Goal: Task Accomplishment & Management: Manage account settings

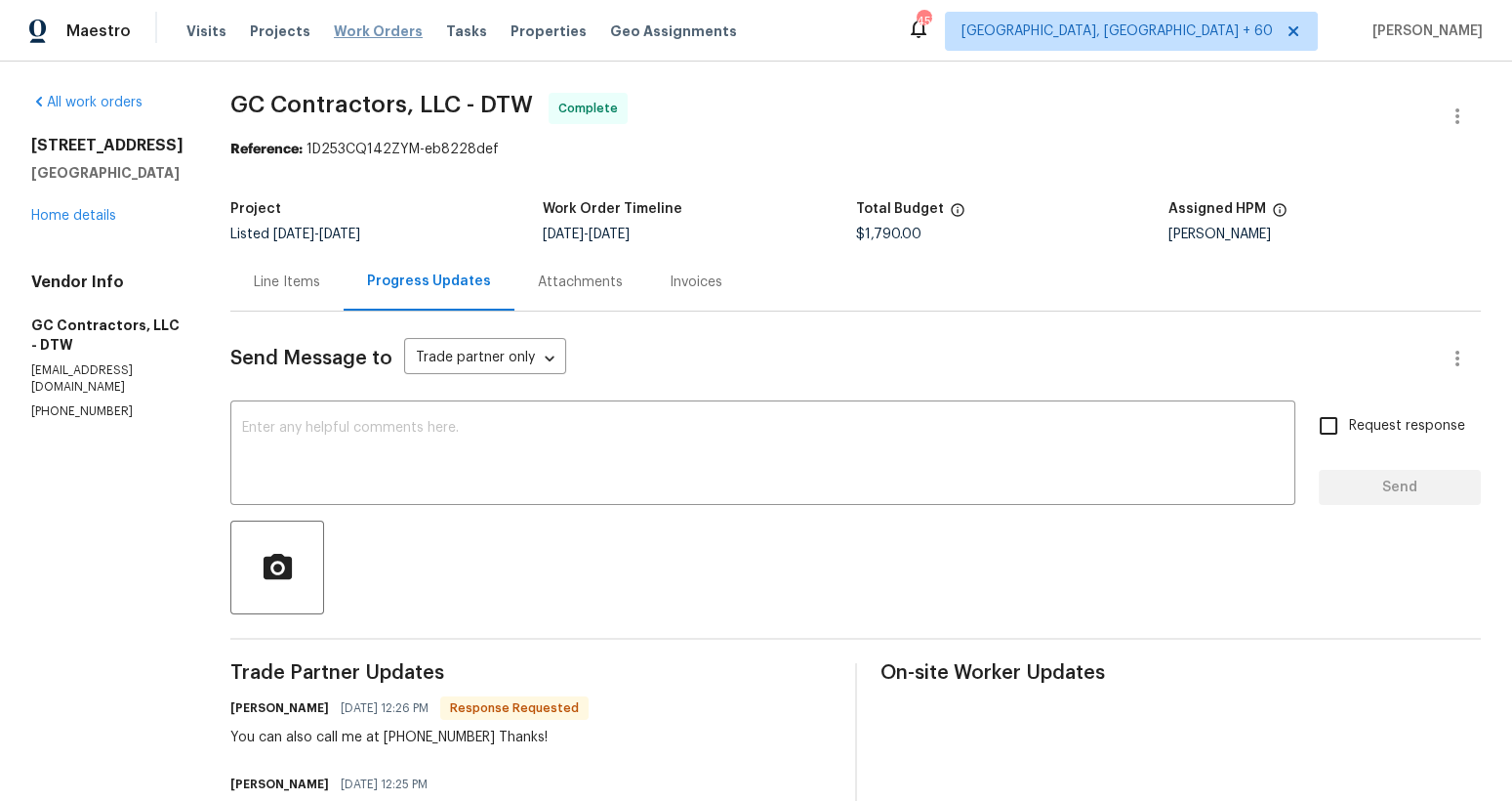
click at [365, 29] on span "Work Orders" at bounding box center [378, 32] width 89 height 20
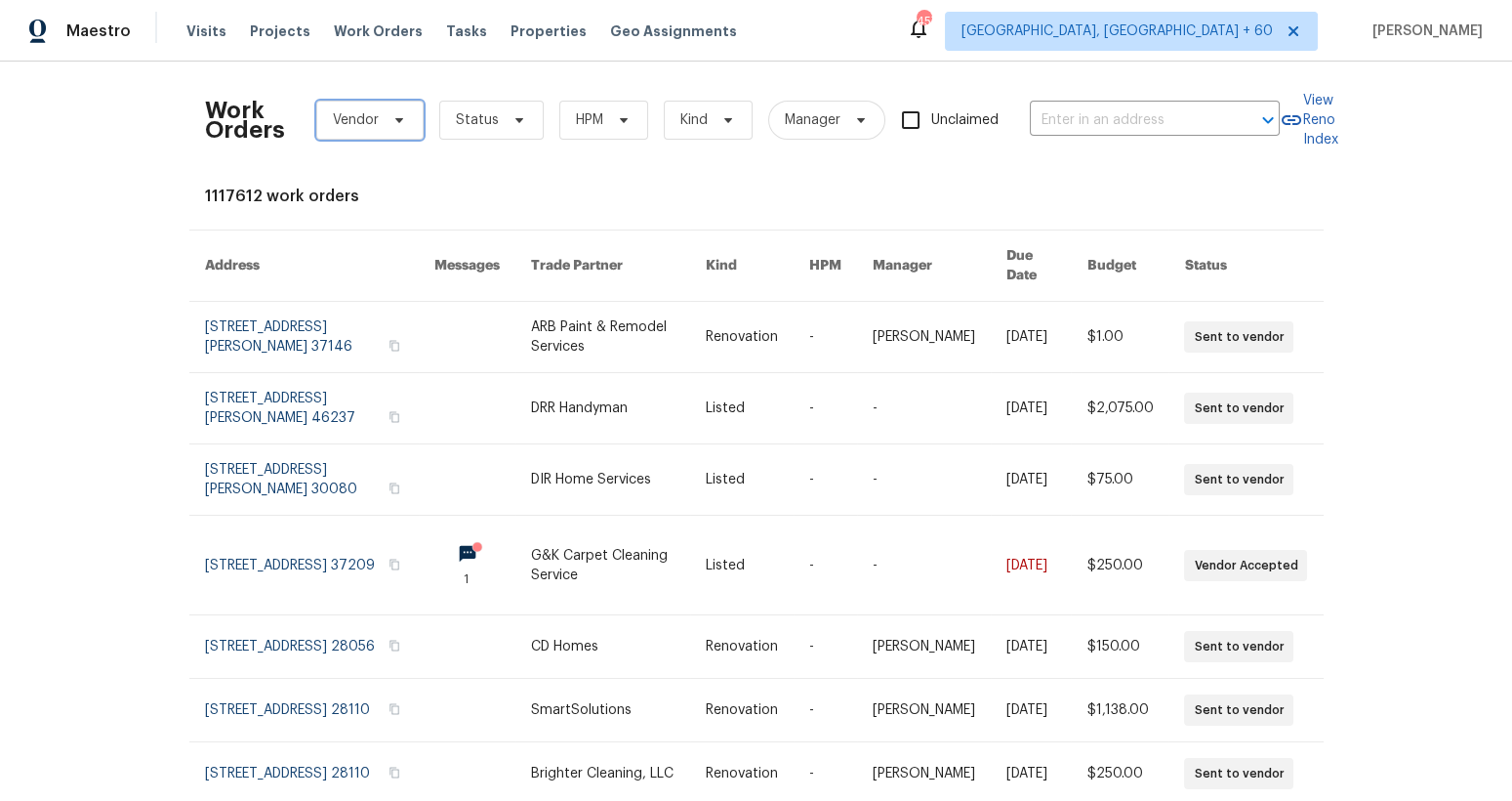
click at [356, 120] on span "Vendor" at bounding box center [356, 120] width 46 height 20
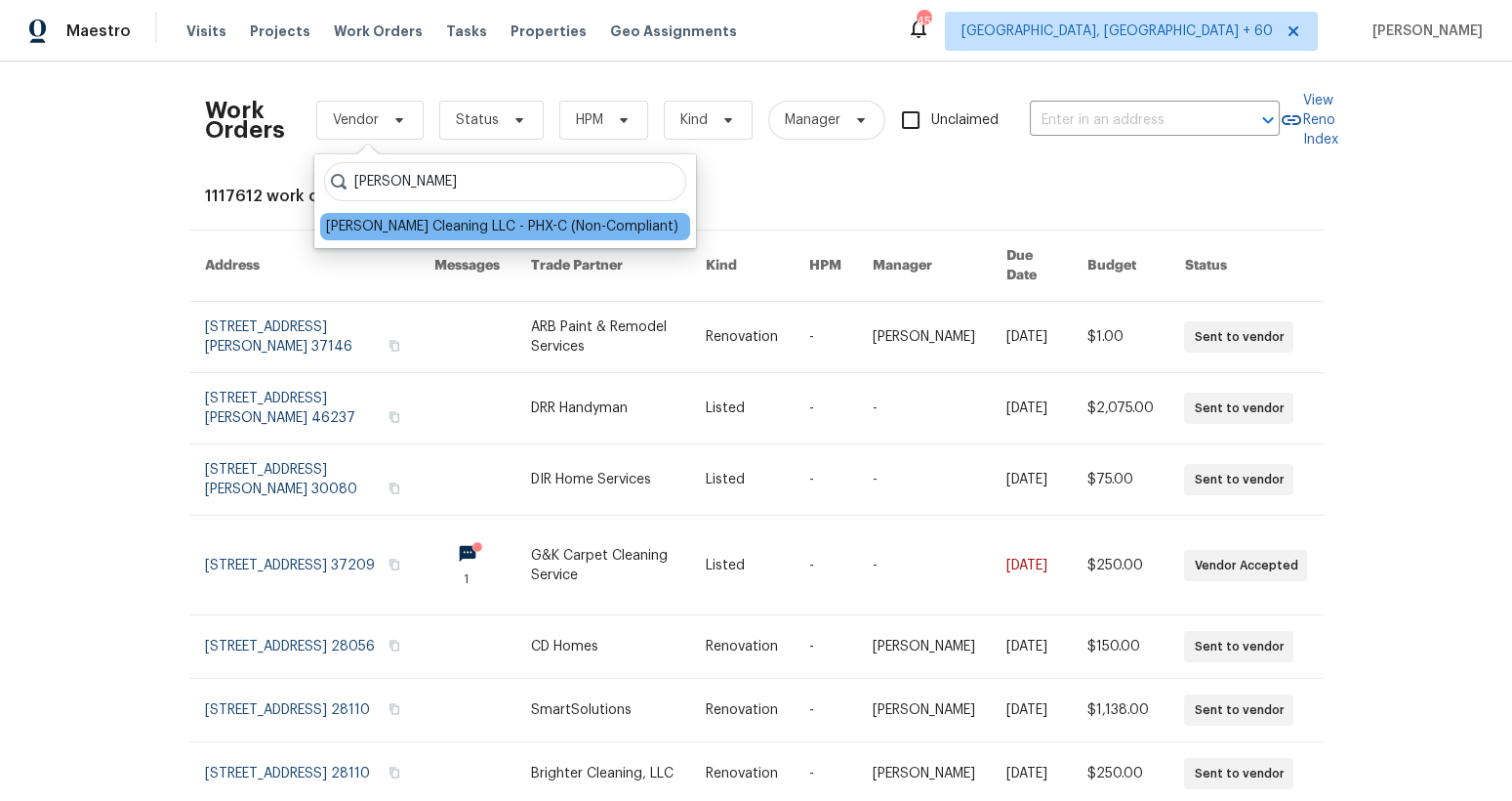
type input "[PERSON_NAME]"
click at [455, 226] on div "[PERSON_NAME] Cleaning LLC - PHX-C (Non-Compliant)" at bounding box center [502, 227] width 353 height 20
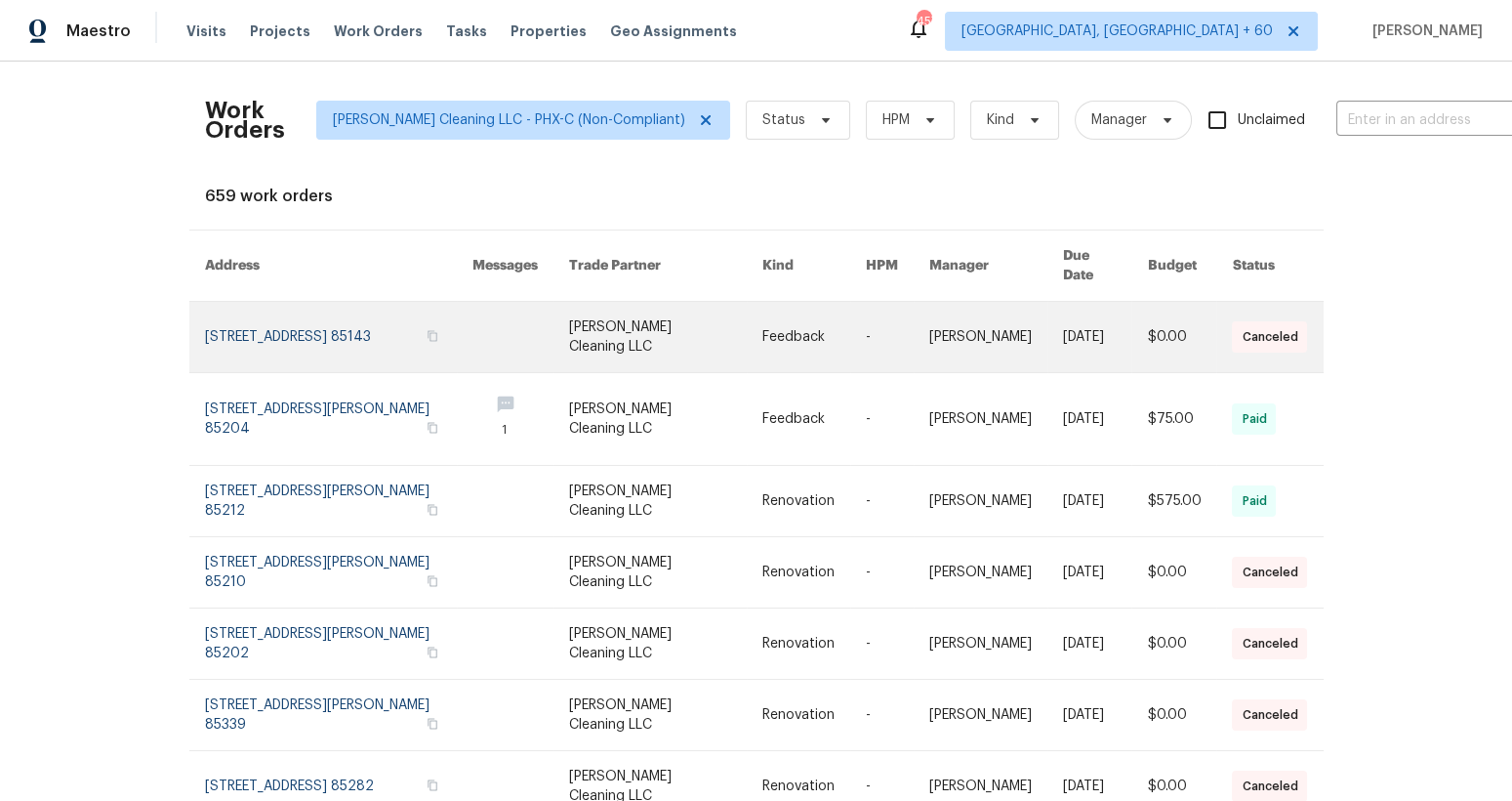
scroll to position [22, 0]
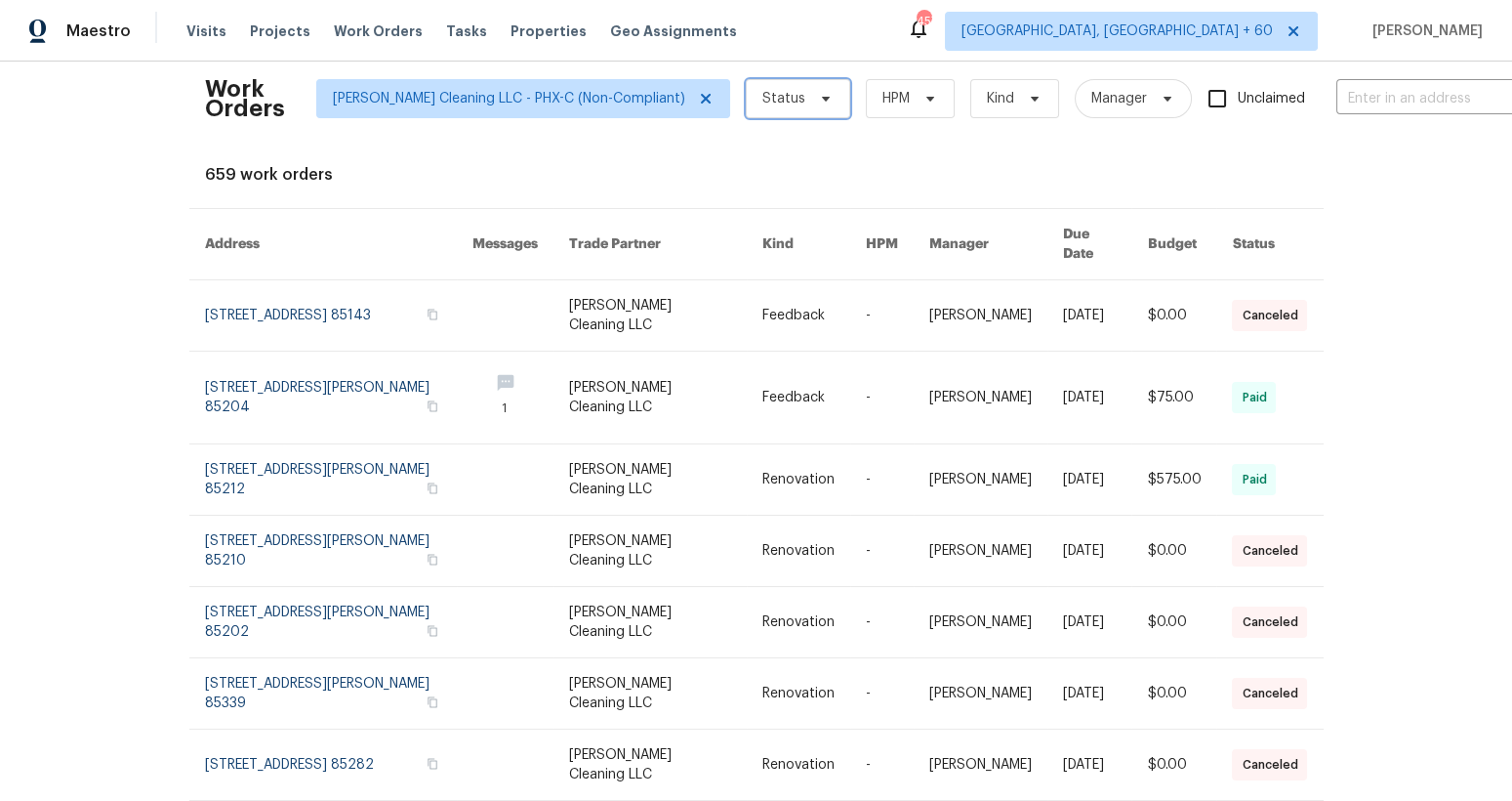
click at [746, 111] on span "Status" at bounding box center [798, 98] width 105 height 39
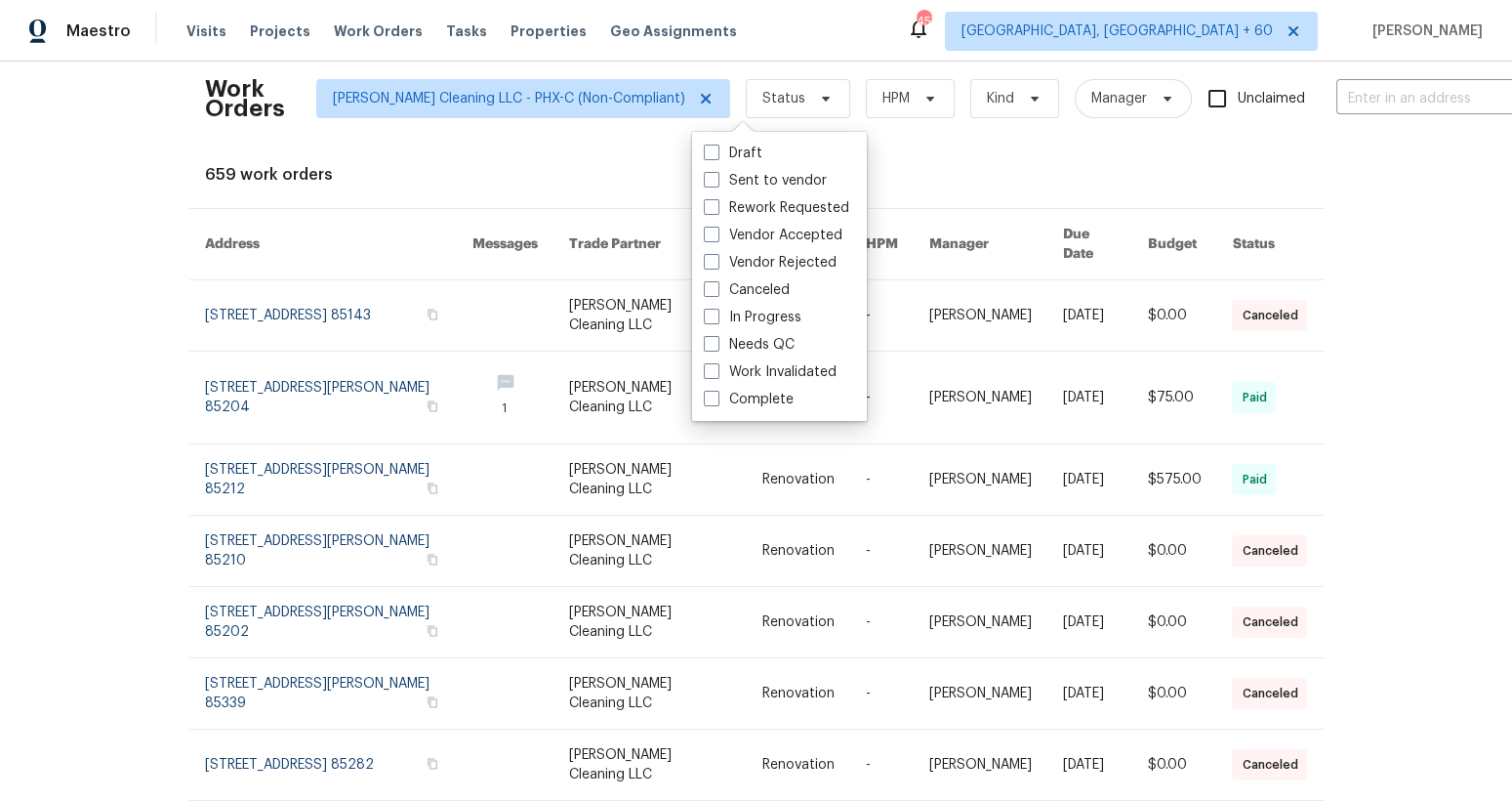
click at [1365, 480] on div "Work Orders [PERSON_NAME] Cleaning LLC - PHX-C (Non-Compliant) Status HPM Kind …" at bounding box center [756, 431] width 1512 height 739
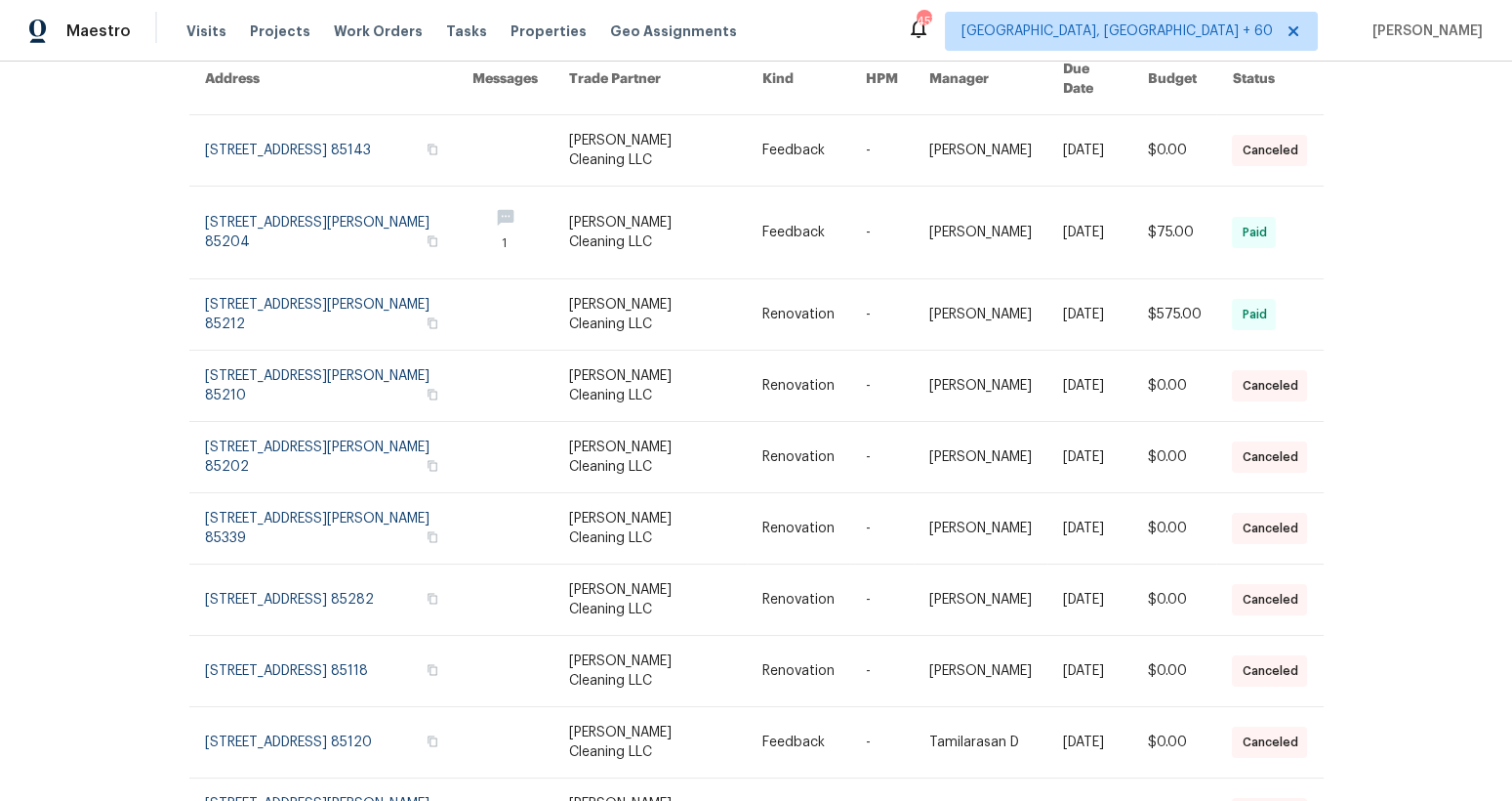
scroll to position [0, 0]
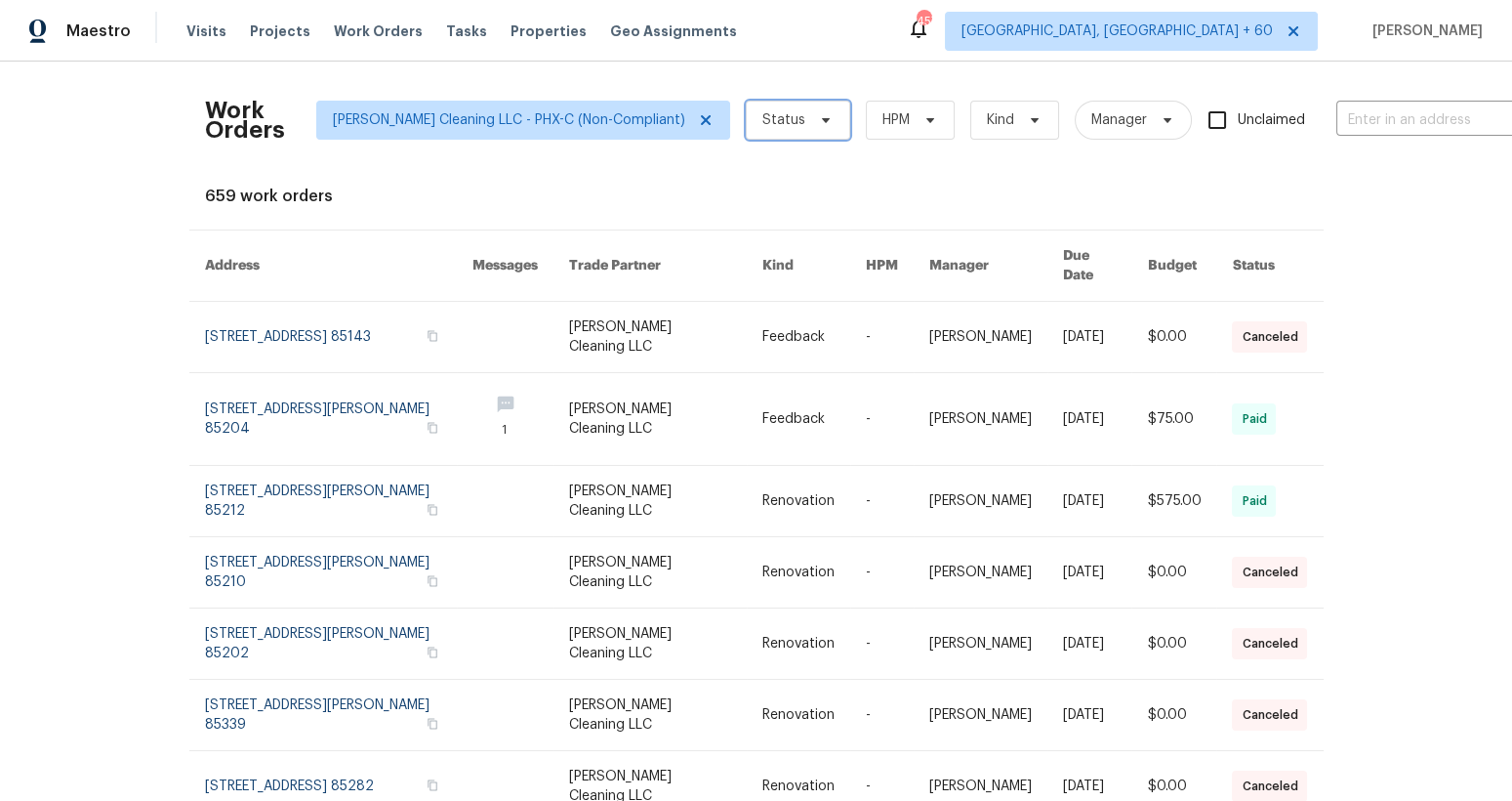
click at [812, 124] on span at bounding box center [823, 120] width 22 height 16
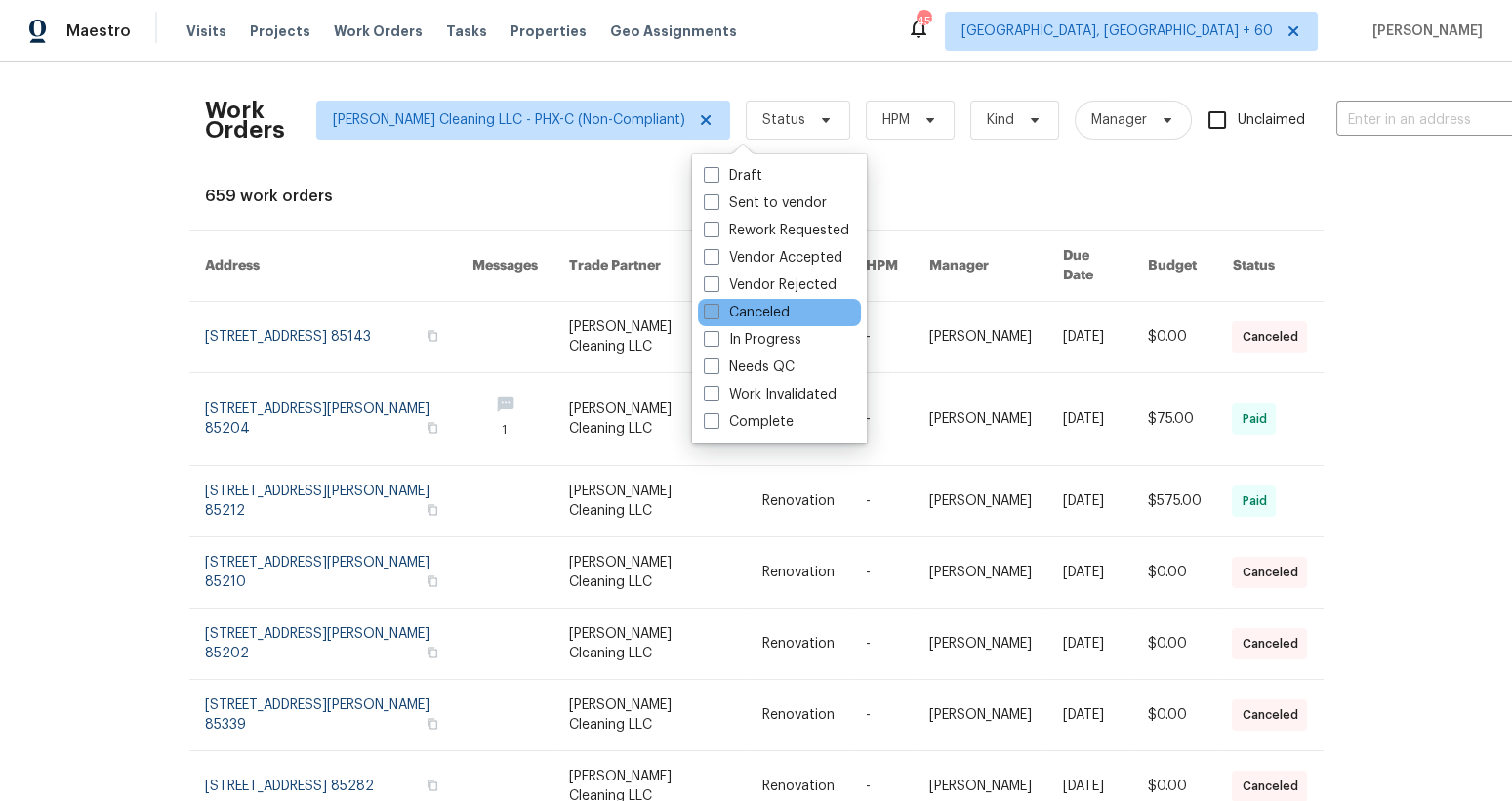
click at [718, 311] on span at bounding box center [712, 312] width 16 height 16
click at [717, 311] on input "Canceled" at bounding box center [710, 309] width 13 height 13
checkbox input "true"
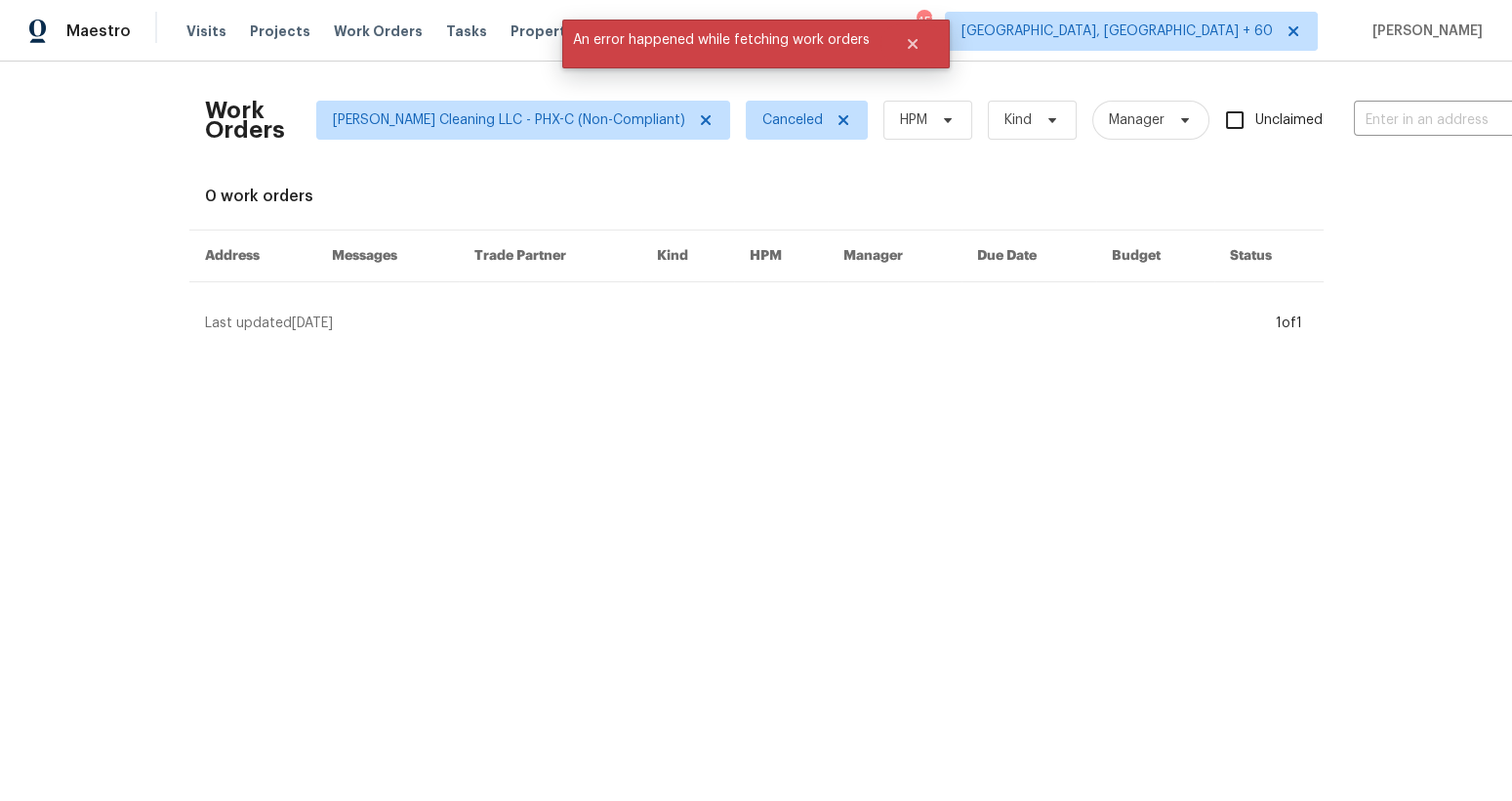
click at [1430, 349] on html "Maestro Visits Projects Work Orders Tasks Properties Geo Assignments 457 [GEOGR…" at bounding box center [756, 174] width 1512 height 349
click at [836, 116] on icon at bounding box center [844, 120] width 16 height 16
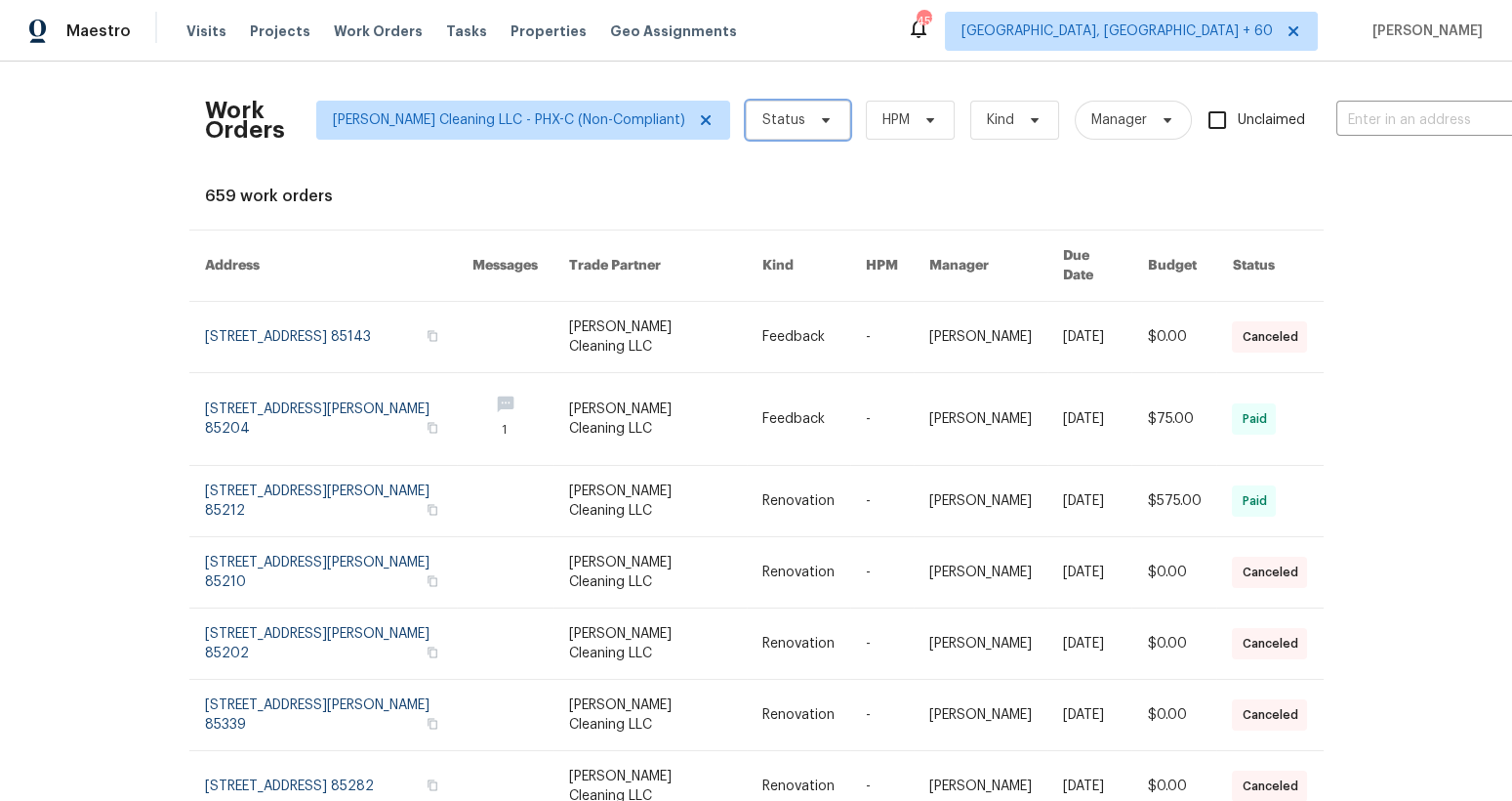
click at [763, 125] on span "Status" at bounding box center [784, 120] width 43 height 20
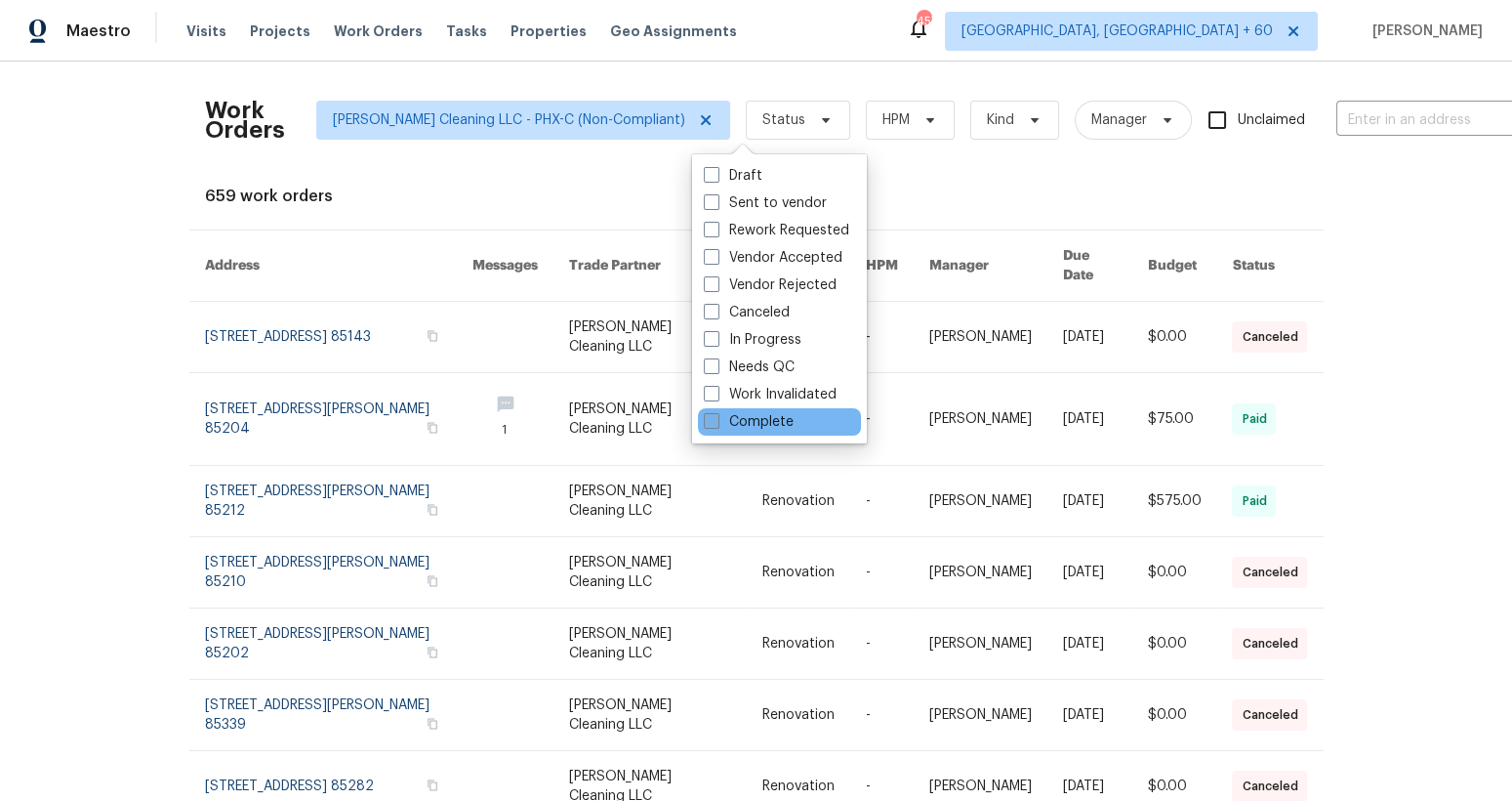
click at [750, 415] on label "Complete" at bounding box center [749, 422] width 90 height 20
click at [717, 415] on input "Complete" at bounding box center [710, 418] width 13 height 13
checkbox input "true"
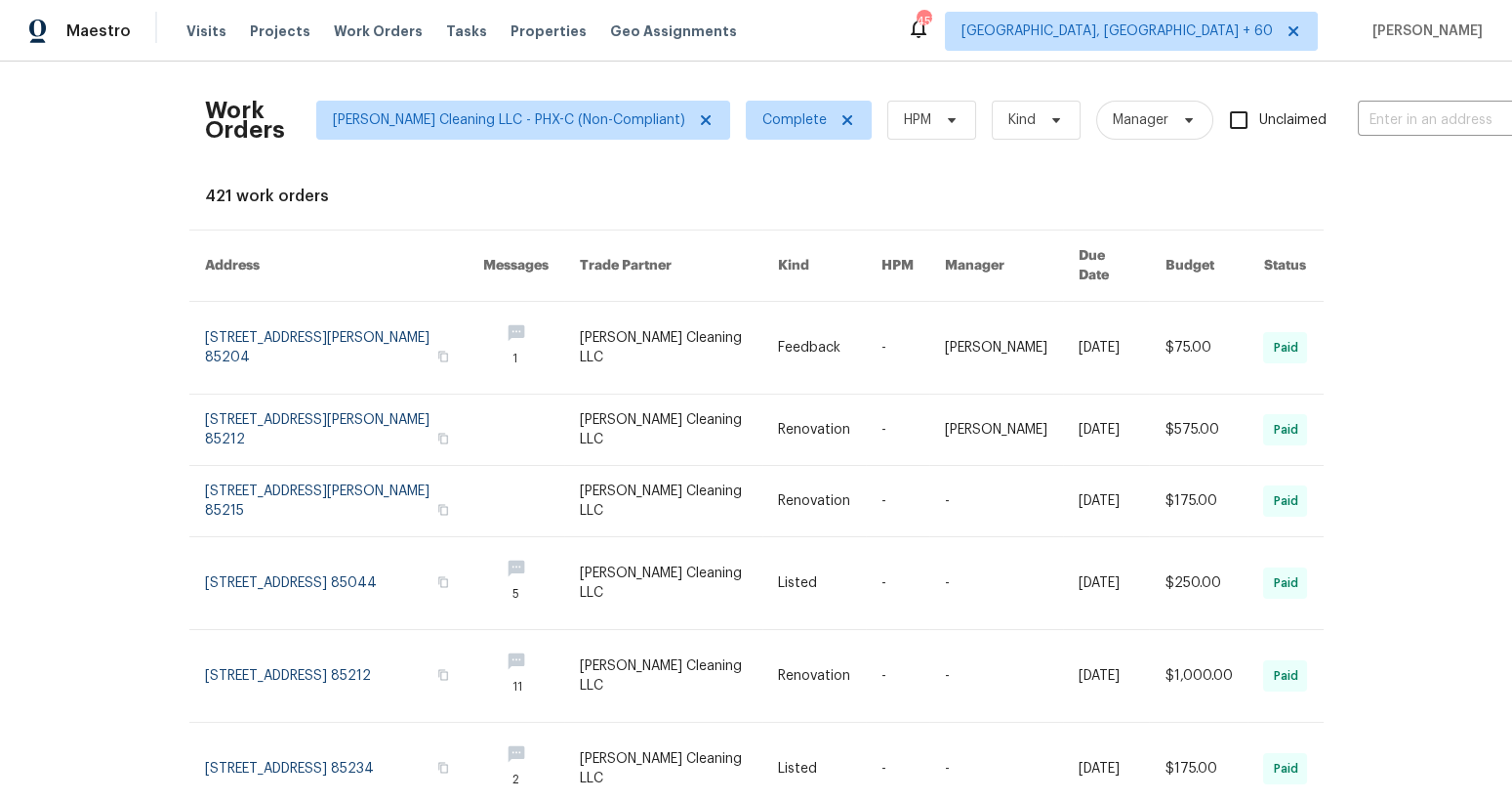
click at [1423, 375] on div "Work Orders [PERSON_NAME] Cleaning LLC - PHX-C (Non-Compliant) Complete HPM Kin…" at bounding box center [756, 431] width 1512 height 739
